Goal: Navigation & Orientation: Find specific page/section

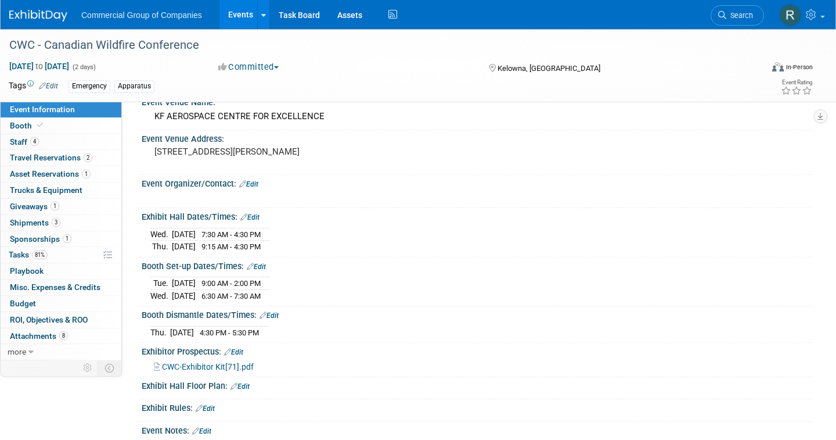
click at [246, 17] on link "Events" at bounding box center [241, 14] width 42 height 29
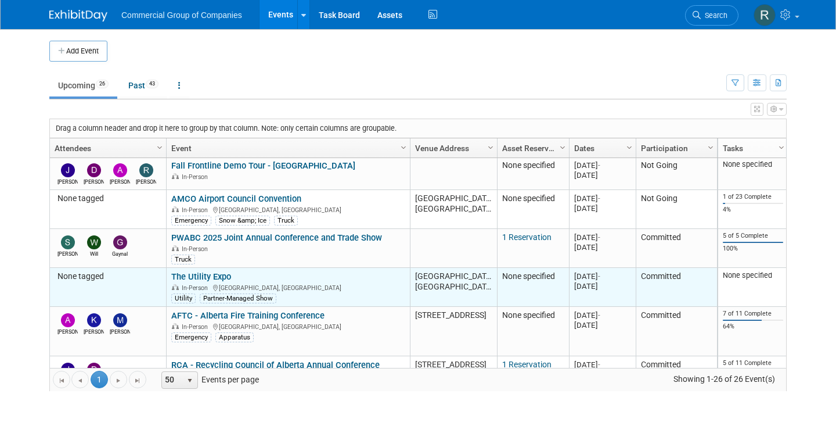
scroll to position [42, 0]
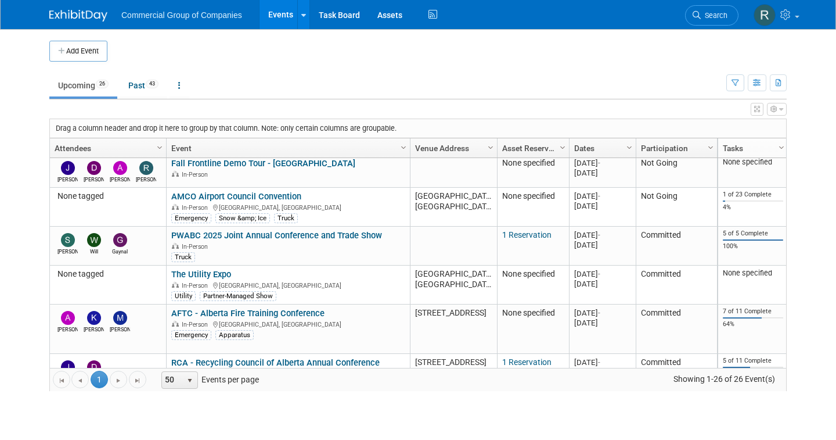
click at [409, 124] on div "Drag a column header and drop it here to group by that column. Note: only certa…" at bounding box center [418, 128] width 736 height 19
click at [408, 124] on div "Drag a column header and drop it here to group by that column. Note: only certa…" at bounding box center [418, 128] width 736 height 19
click at [408, 125] on div "Drag a column header and drop it here to group by that column. Note: only certa…" at bounding box center [418, 128] width 736 height 19
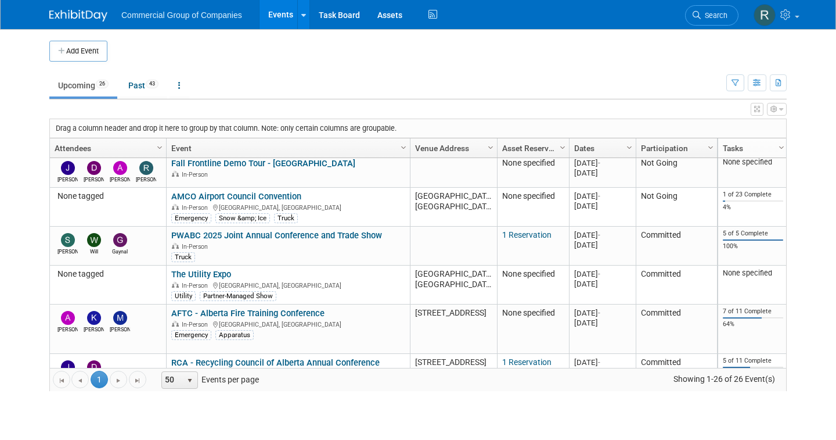
click at [410, 125] on div "Drag a column header and drop it here to group by that column. Note: only certa…" at bounding box center [418, 128] width 736 height 19
click at [412, 80] on ul "Upcoming 26 Past 43 All Events 69 Past and Upcoming Grouped Annually Events gro…" at bounding box center [387, 86] width 677 height 26
